Goal: Task Accomplishment & Management: Manage account settings

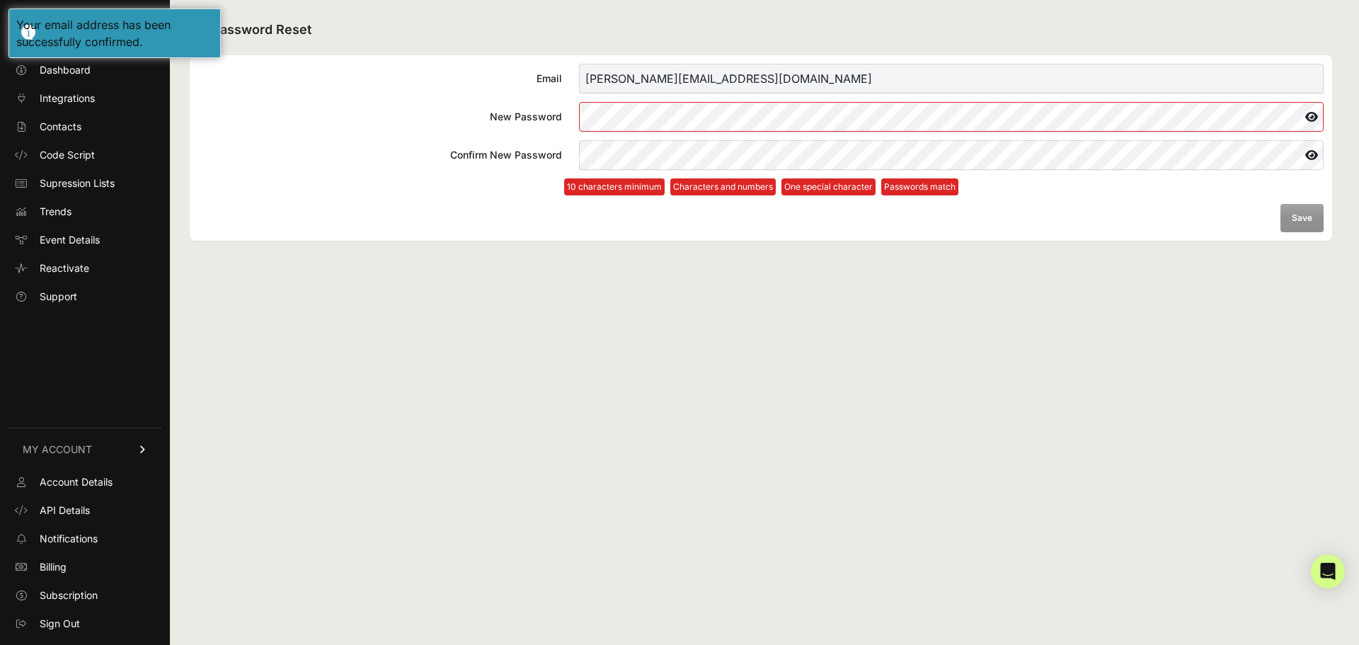
click at [0, 644] on com-1password-button at bounding box center [0, 645] width 0 height 0
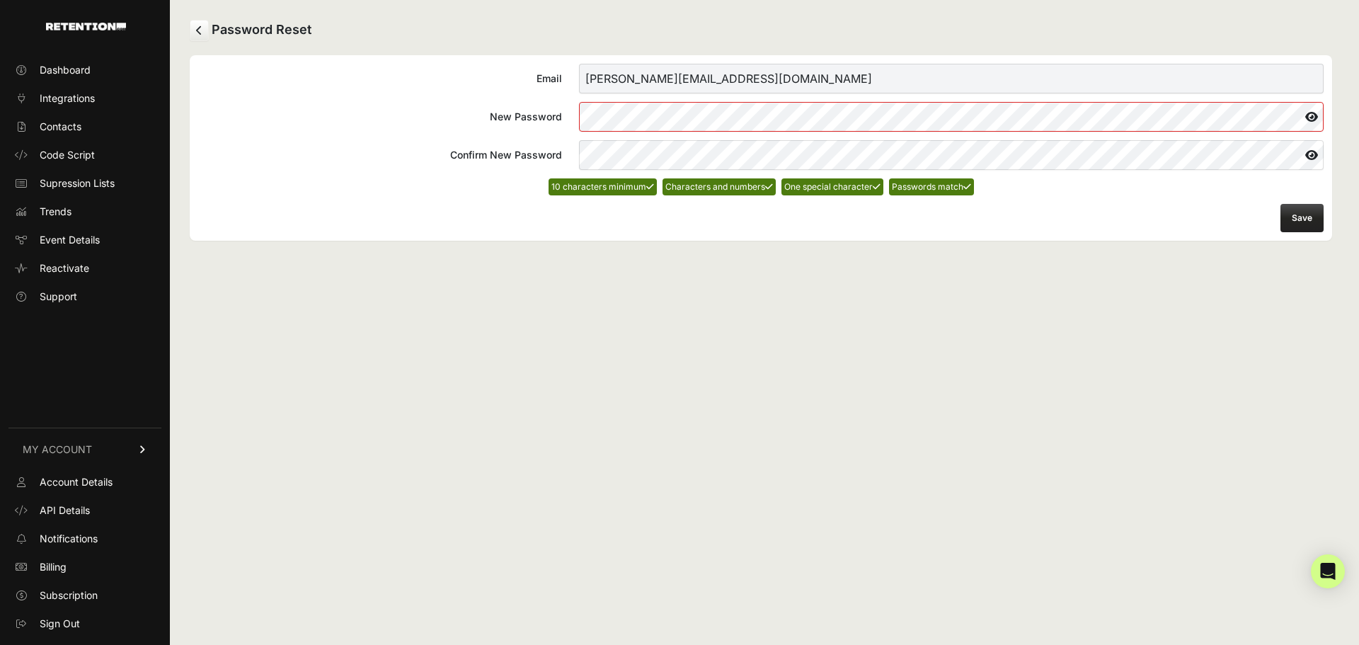
click at [1303, 226] on button "Save" at bounding box center [1301, 218] width 43 height 28
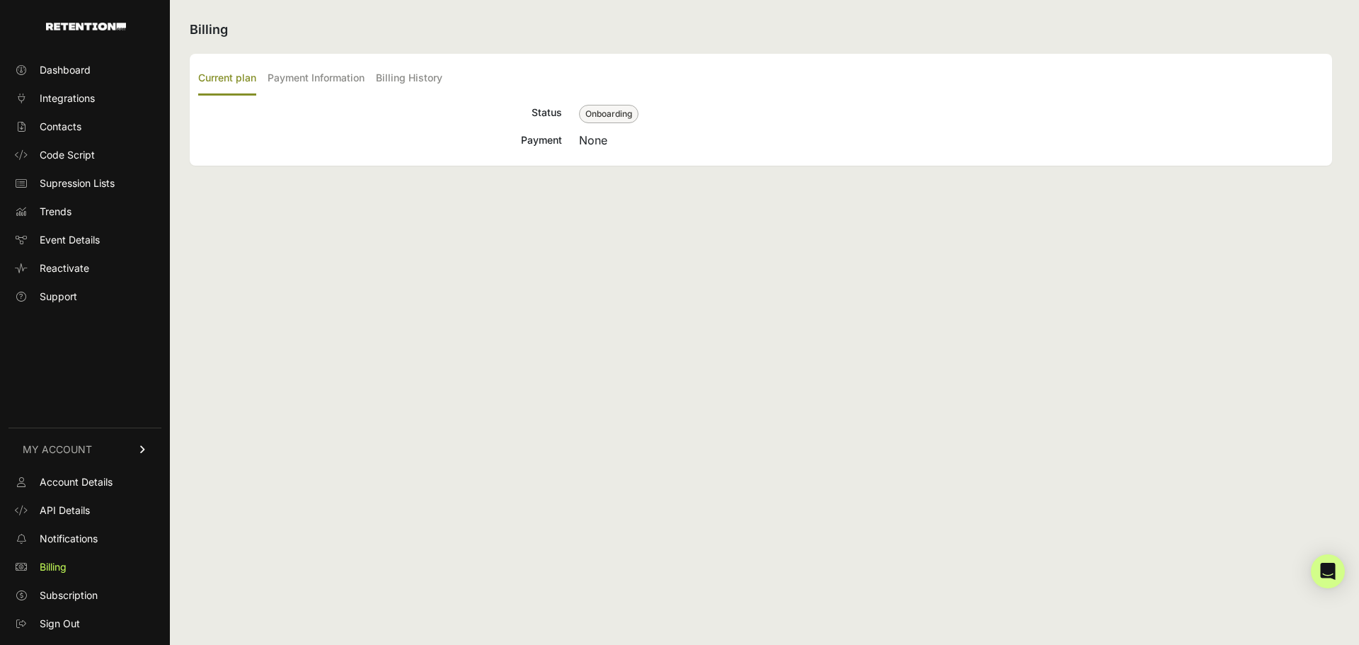
click at [1232, 261] on div "Billing Current plan Payment Information Billing History Status Onboarding Paym…" at bounding box center [761, 322] width 1182 height 645
click at [441, 287] on div "Billing Current plan Payment Information Billing History Status Onboarding Paym…" at bounding box center [761, 322] width 1182 height 645
click at [84, 67] on span "Dashboard" at bounding box center [65, 70] width 51 height 14
